Goal: Navigation & Orientation: Find specific page/section

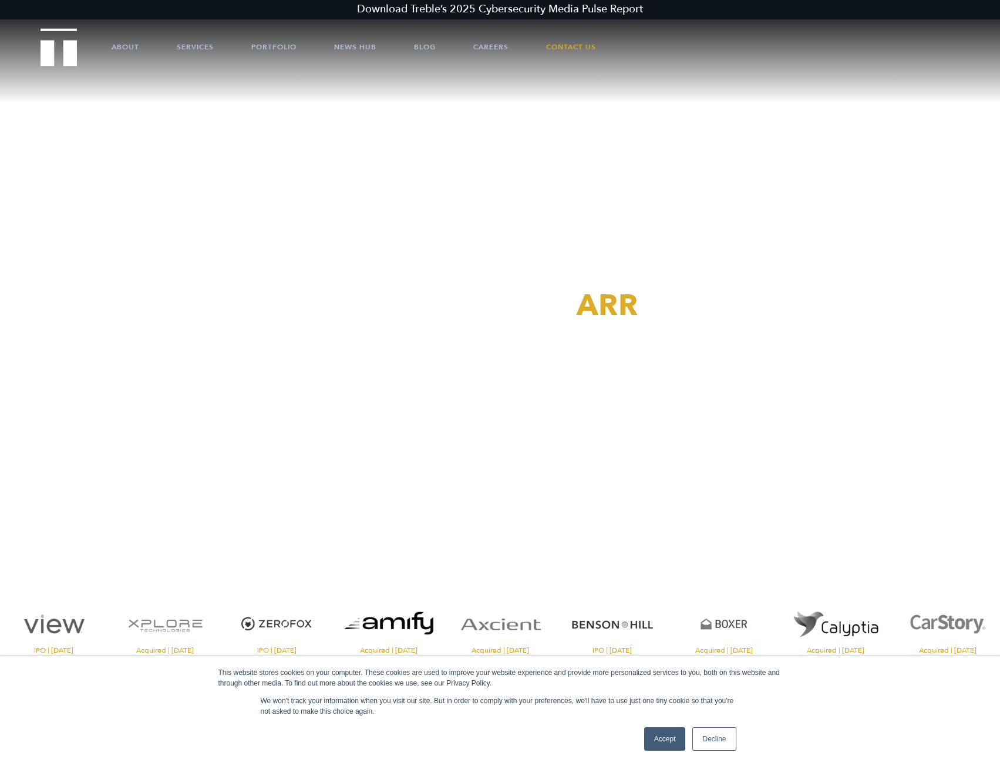
click at [664, 744] on link "Accept" at bounding box center [665, 738] width 42 height 23
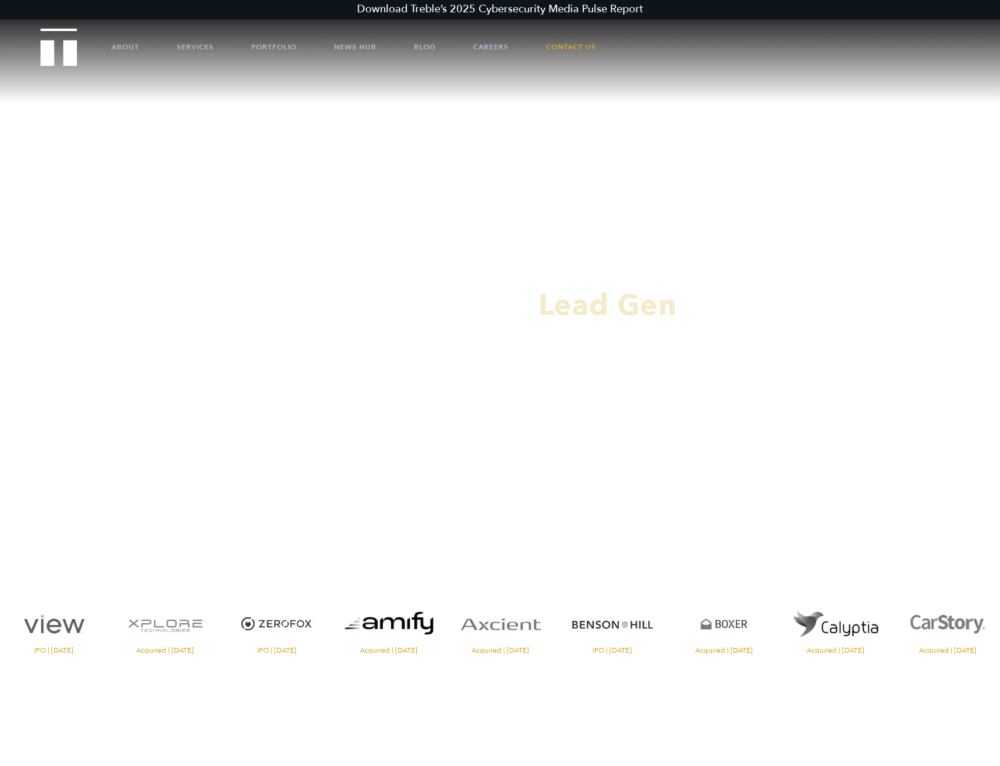
click at [753, 710] on div "PR That Drives Lead Gen Acquired | [DATE] Acquired | [DATE] Acquired | [DATE] A…" at bounding box center [500, 383] width 1000 height 766
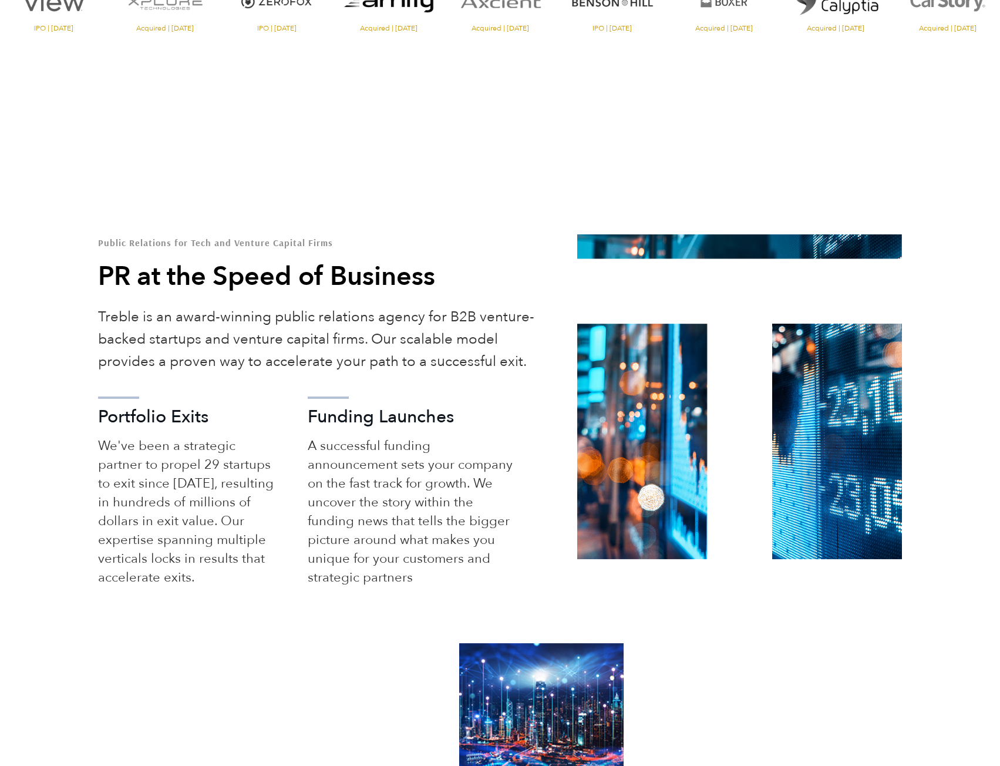
scroll to position [705, 0]
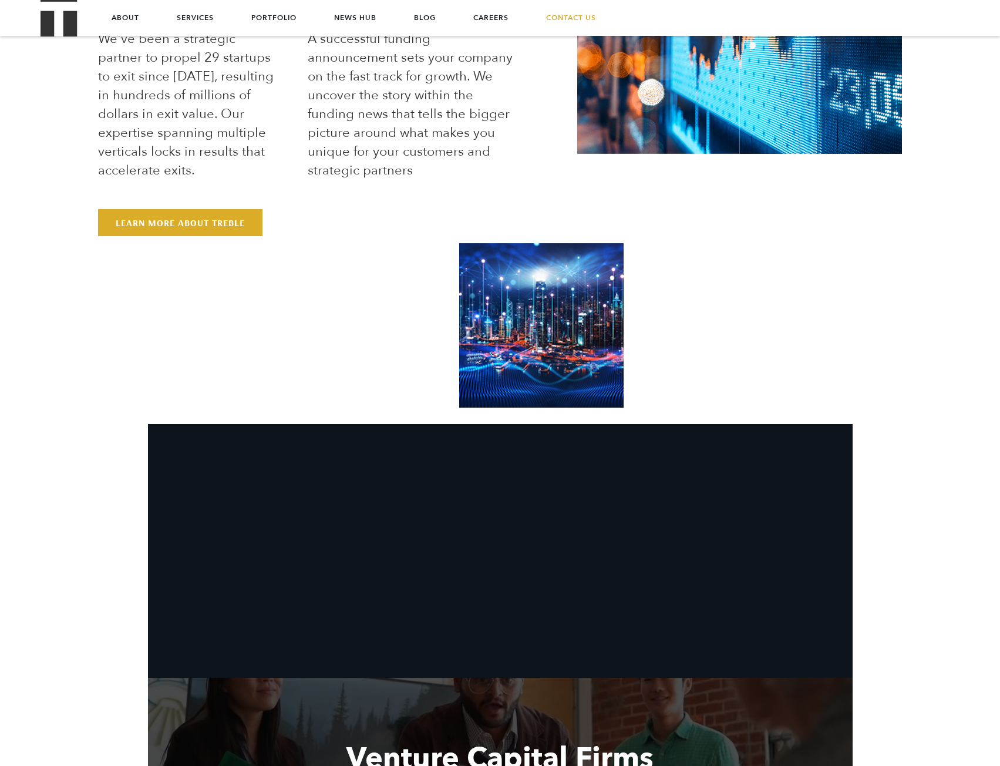
scroll to position [0, 0]
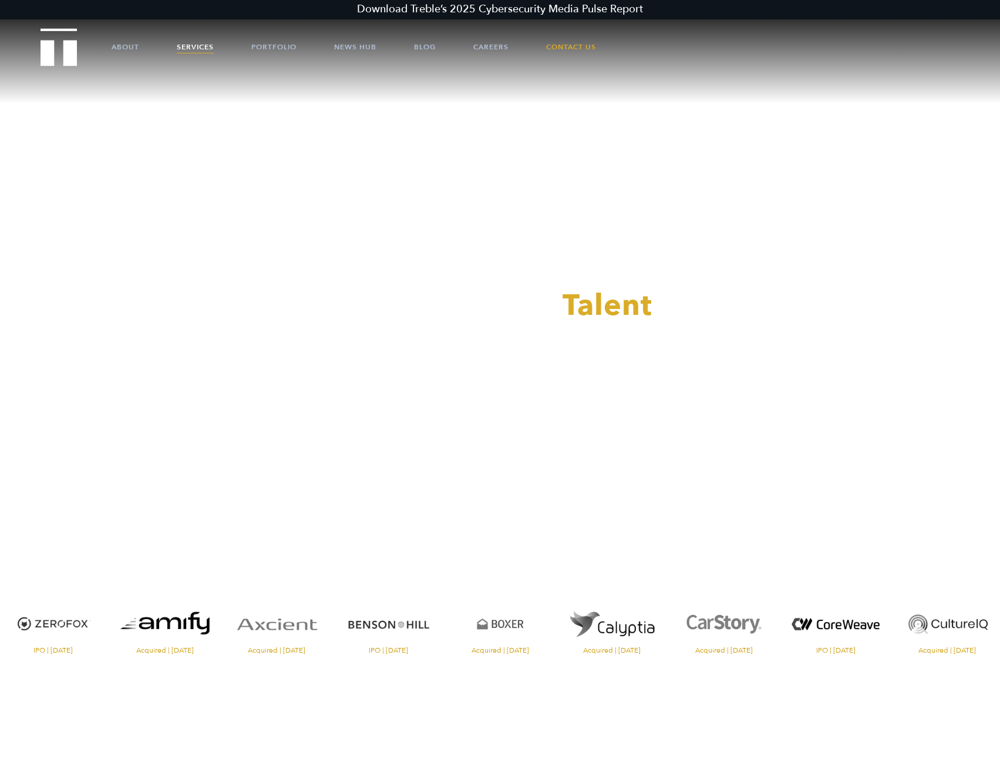
click at [200, 48] on link "Services" at bounding box center [195, 46] width 37 height 35
